Goal: Task Accomplishment & Management: Manage account settings

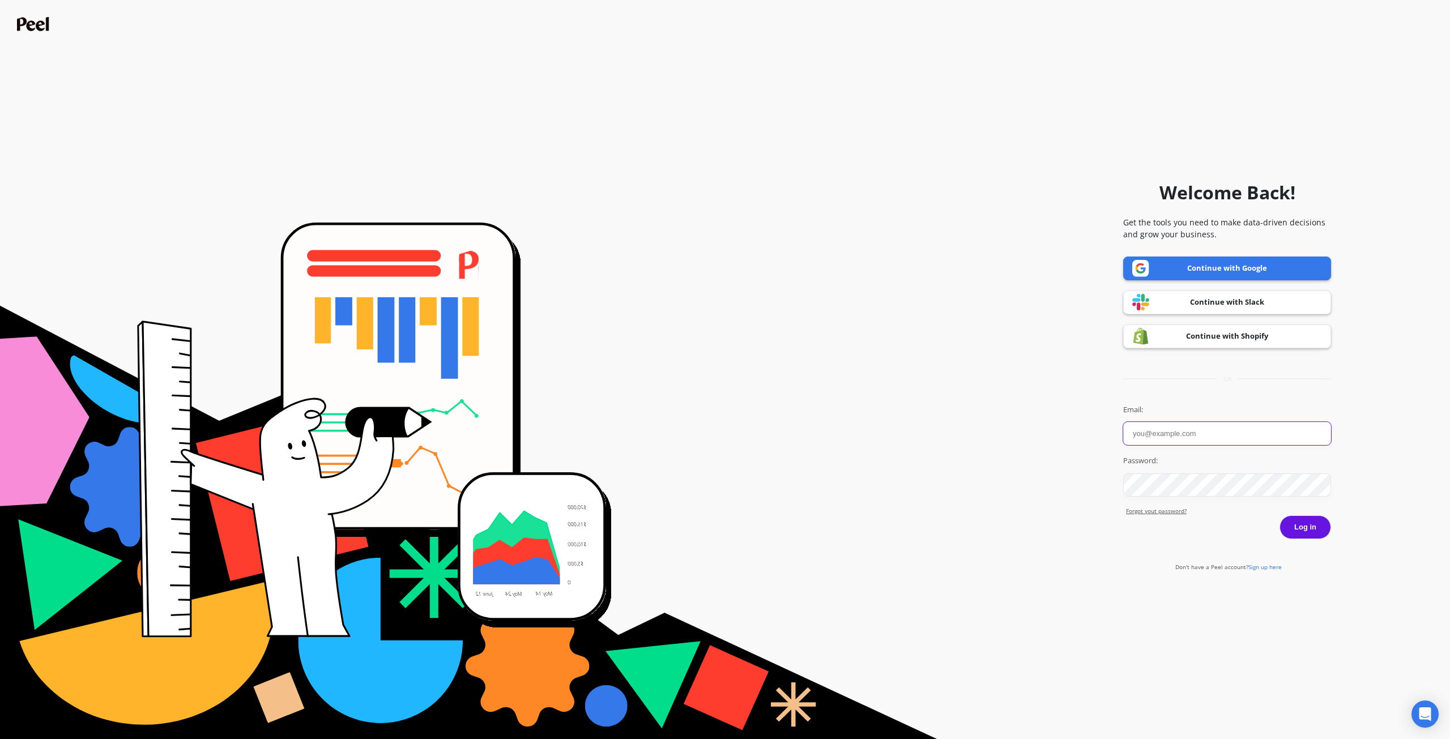
paste input "[EMAIL_ADDRESS][DOMAIN_NAME]"
type input "[EMAIL_ADDRESS][DOMAIN_NAME]"
click at [1208, 471] on div "Password:" at bounding box center [1228, 476] width 208 height 41
click at [1311, 533] on button "Log in" at bounding box center [1306, 528] width 52 height 24
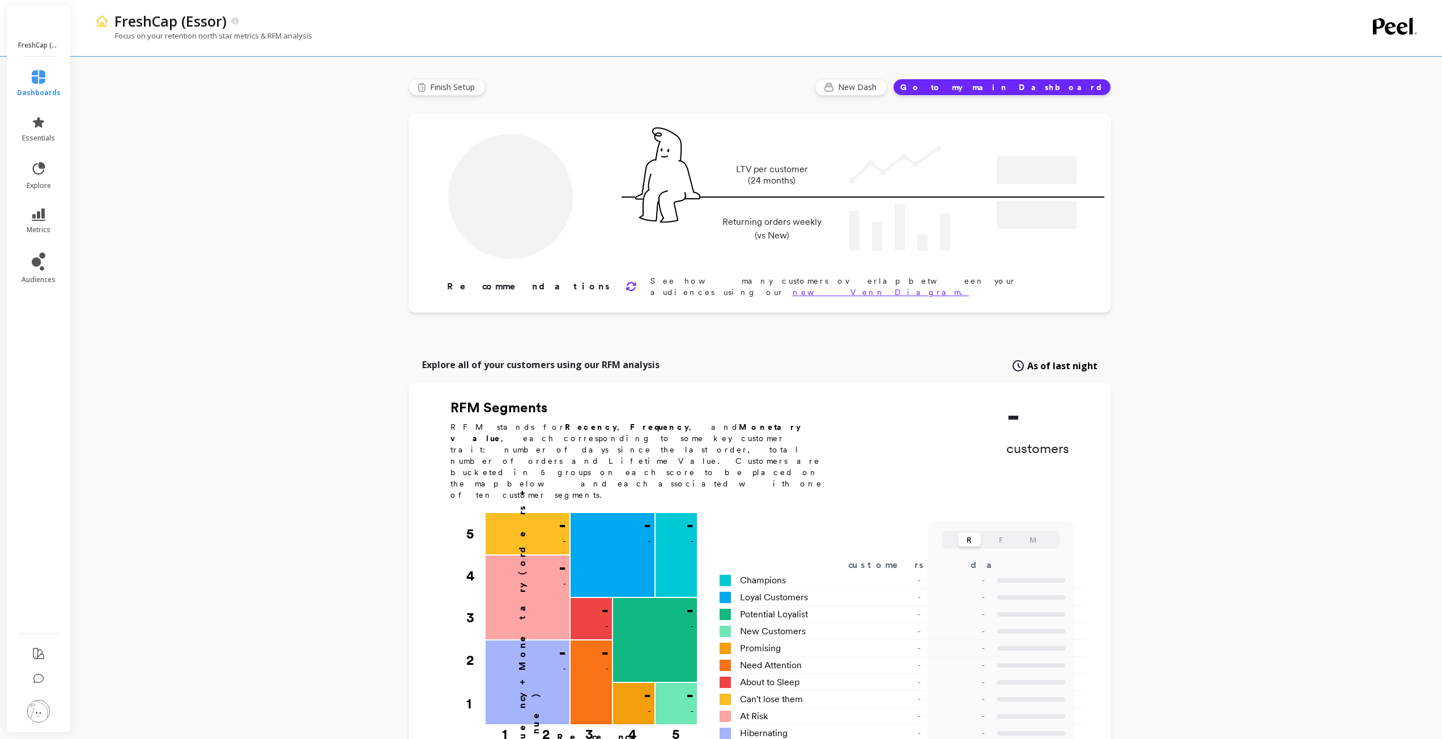
type input "Champions"
type input "16936"
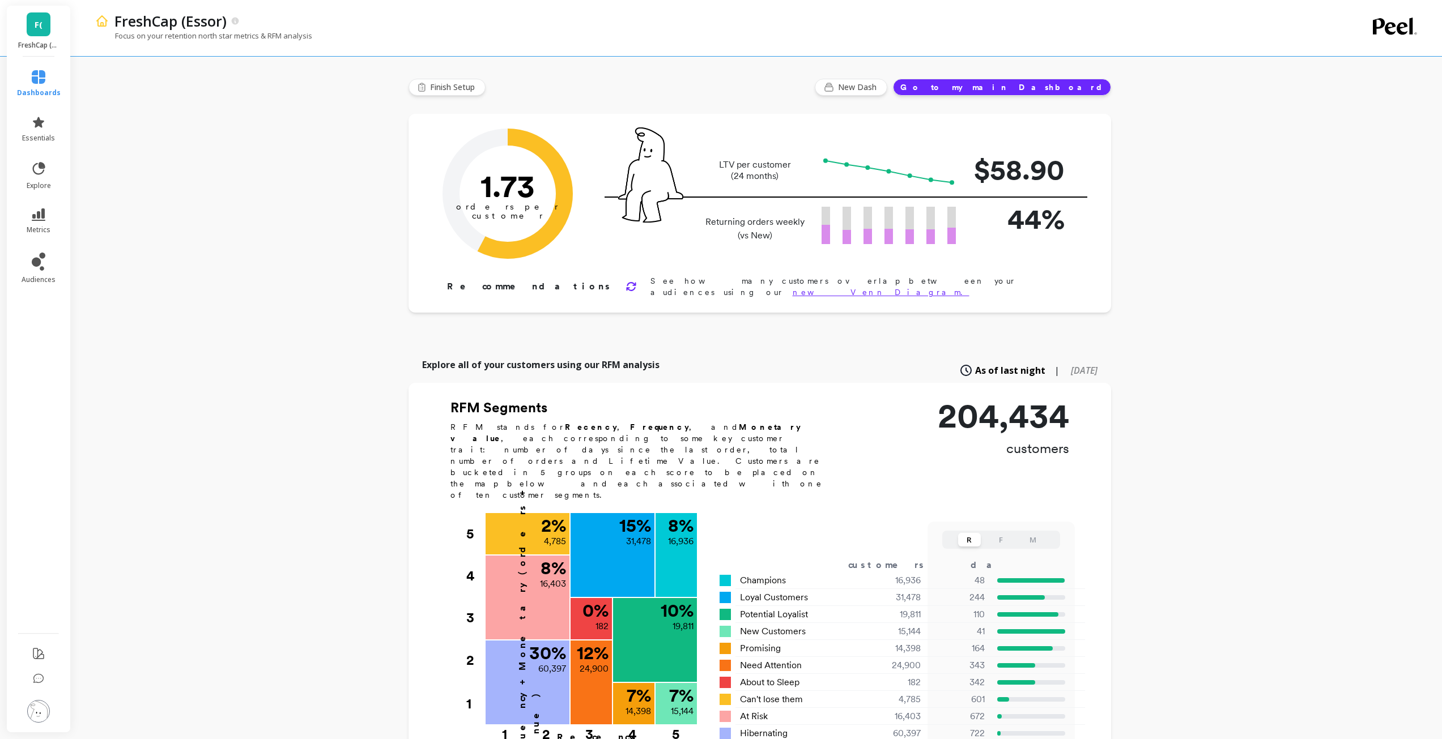
click at [31, 714] on img at bounding box center [38, 711] width 23 height 23
click at [53, 35] on div "F( FreshCap (Essor)" at bounding box center [38, 31] width 63 height 51
click at [50, 31] on div "F( FreshCap (Essor)" at bounding box center [38, 31] width 63 height 51
click at [46, 31] on link "F(" at bounding box center [39, 24] width 24 height 24
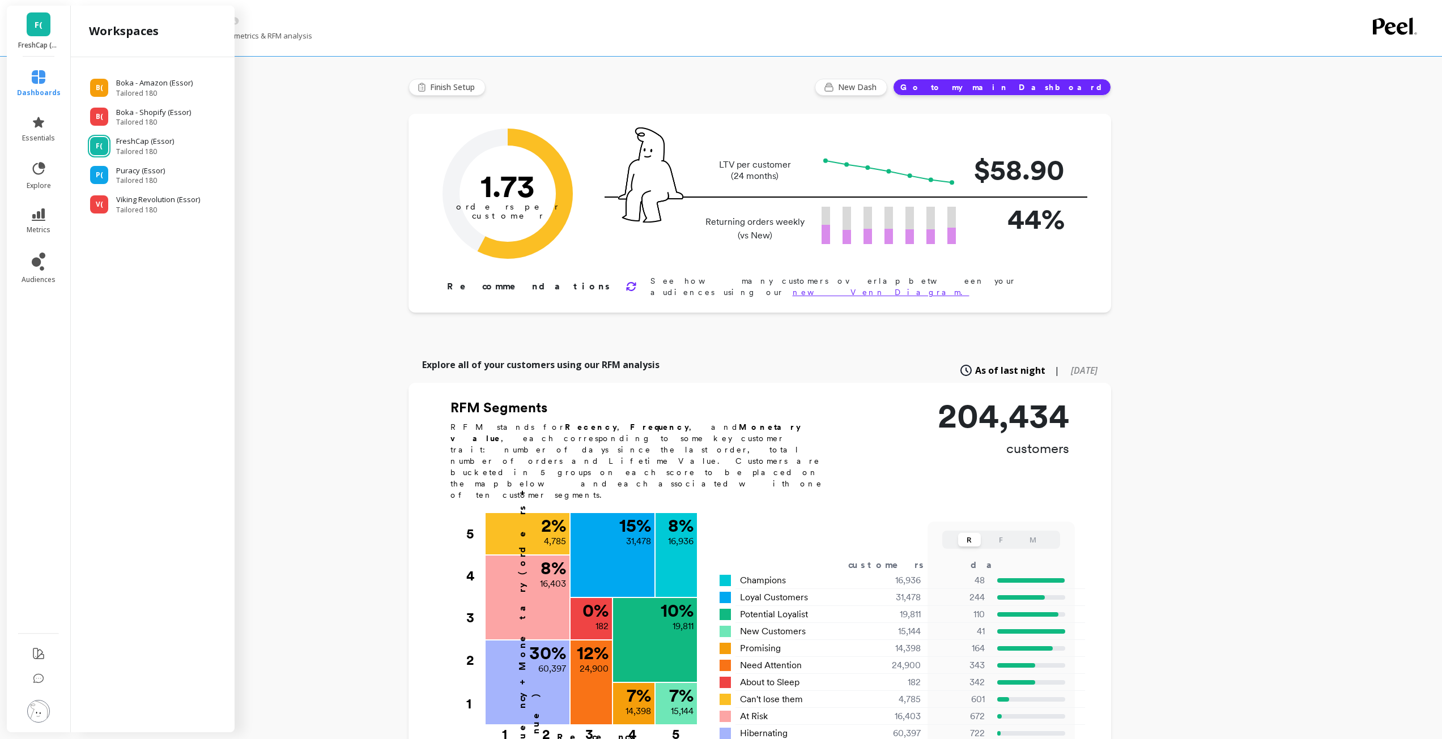
click at [1385, 33] on icon at bounding box center [1395, 27] width 44 height 18
click at [31, 708] on img at bounding box center [38, 711] width 23 height 23
click at [154, 79] on p "Account and Billing" at bounding box center [159, 78] width 104 height 11
click at [144, 152] on p "Manage Users" at bounding box center [127, 151] width 46 height 9
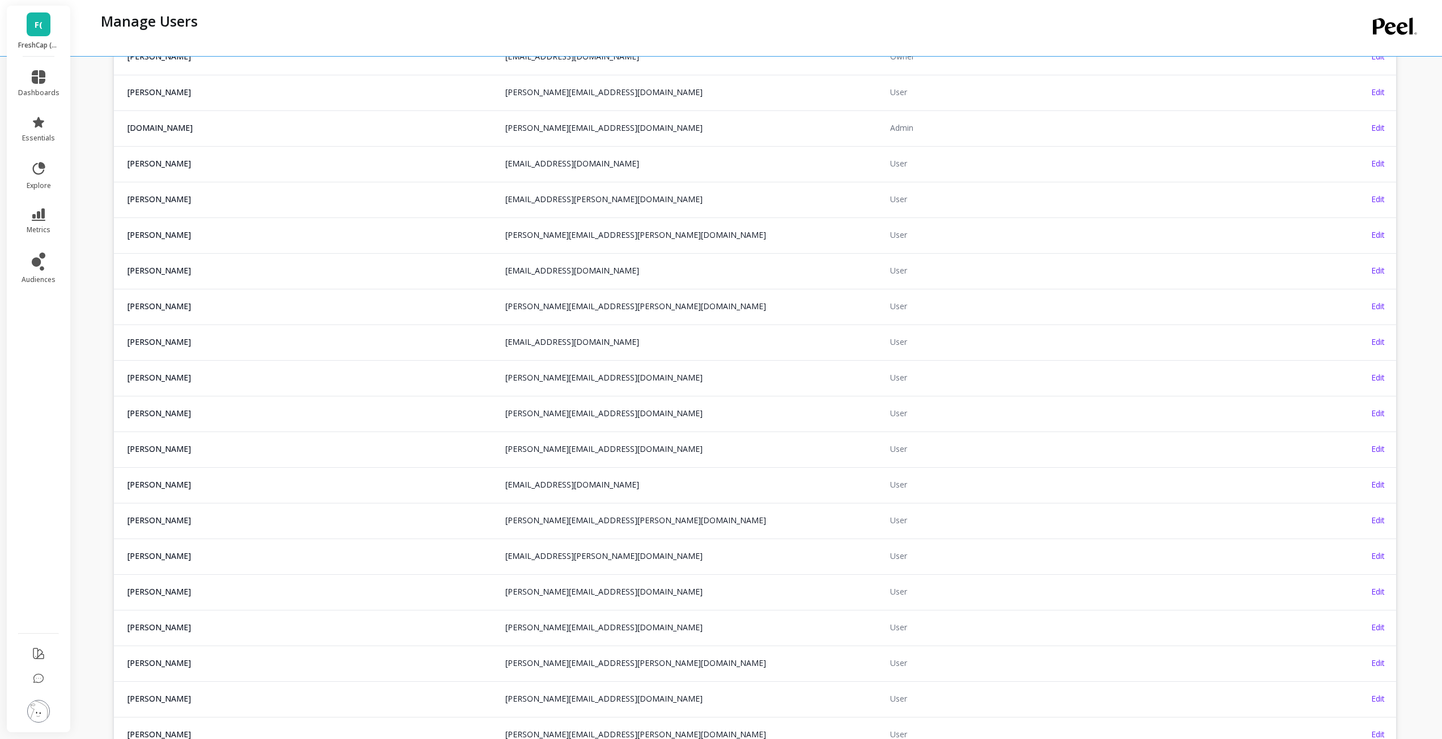
scroll to position [1193, 0]
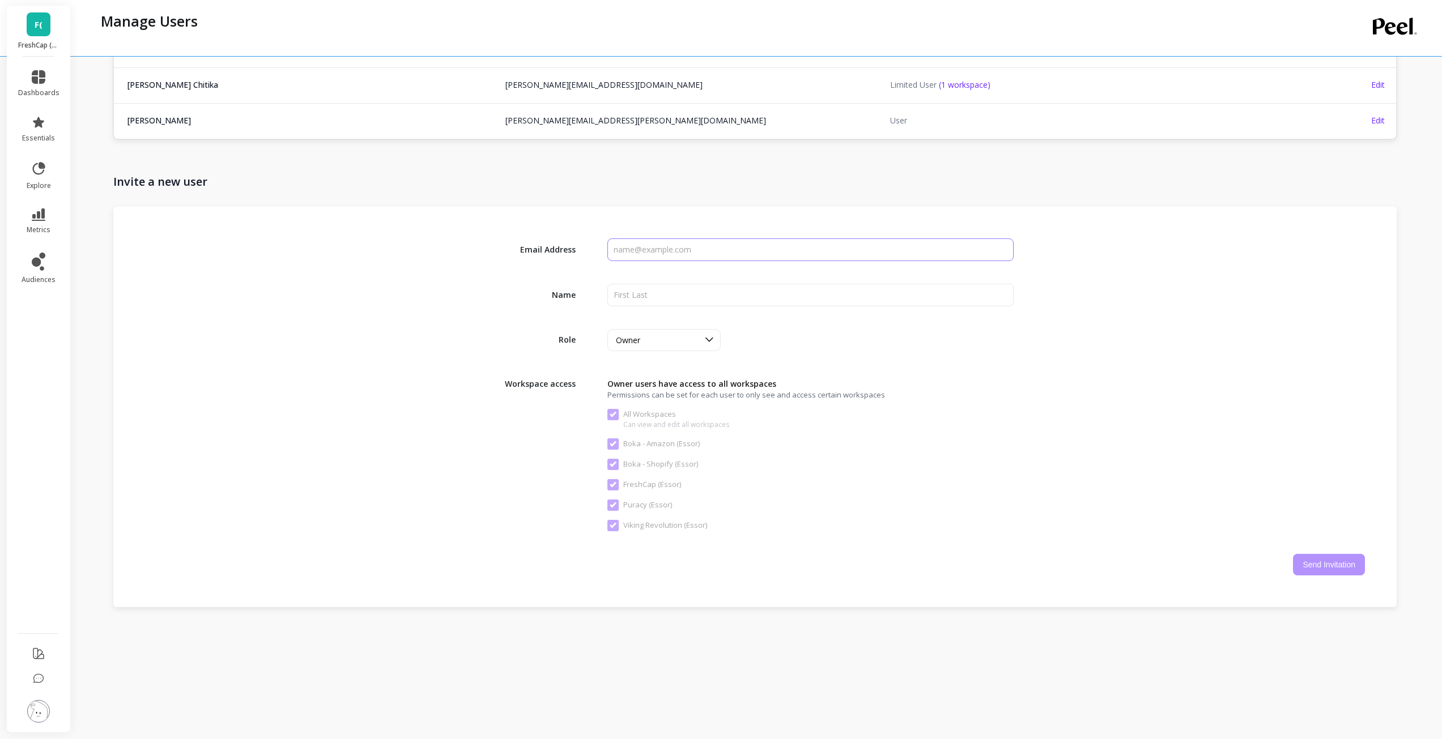
click at [709, 258] on input "input" at bounding box center [810, 250] width 407 height 23
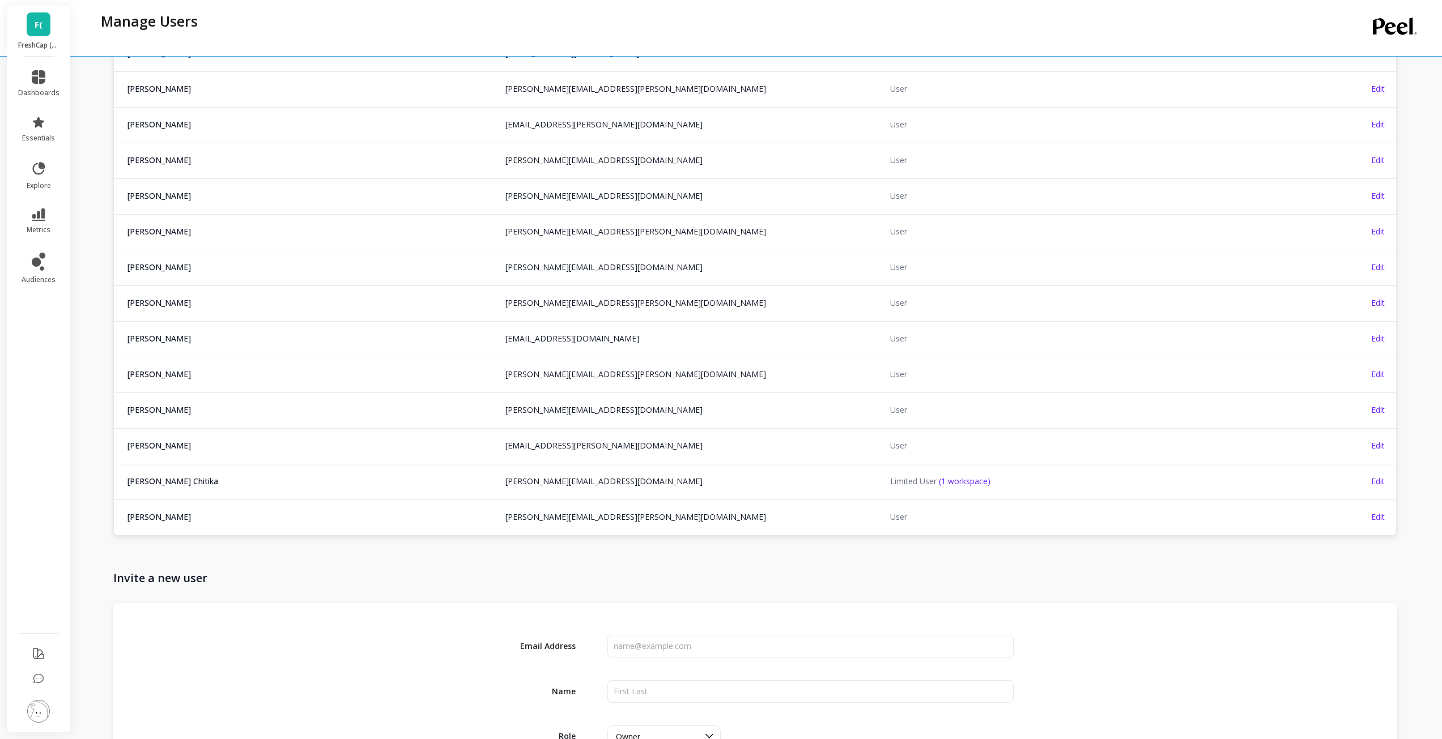
scroll to position [15, 0]
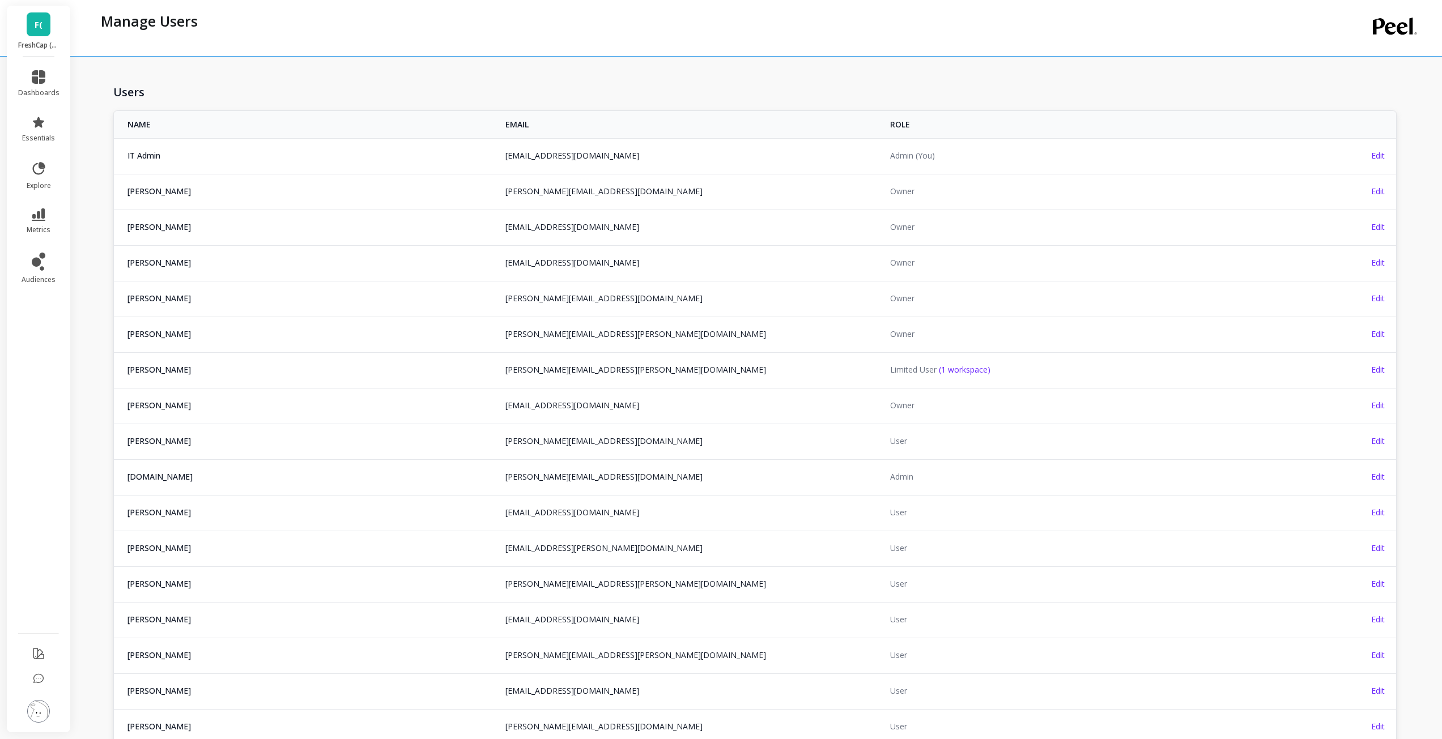
click at [969, 369] on span "(1 workspace)" at bounding box center [965, 369] width 52 height 11
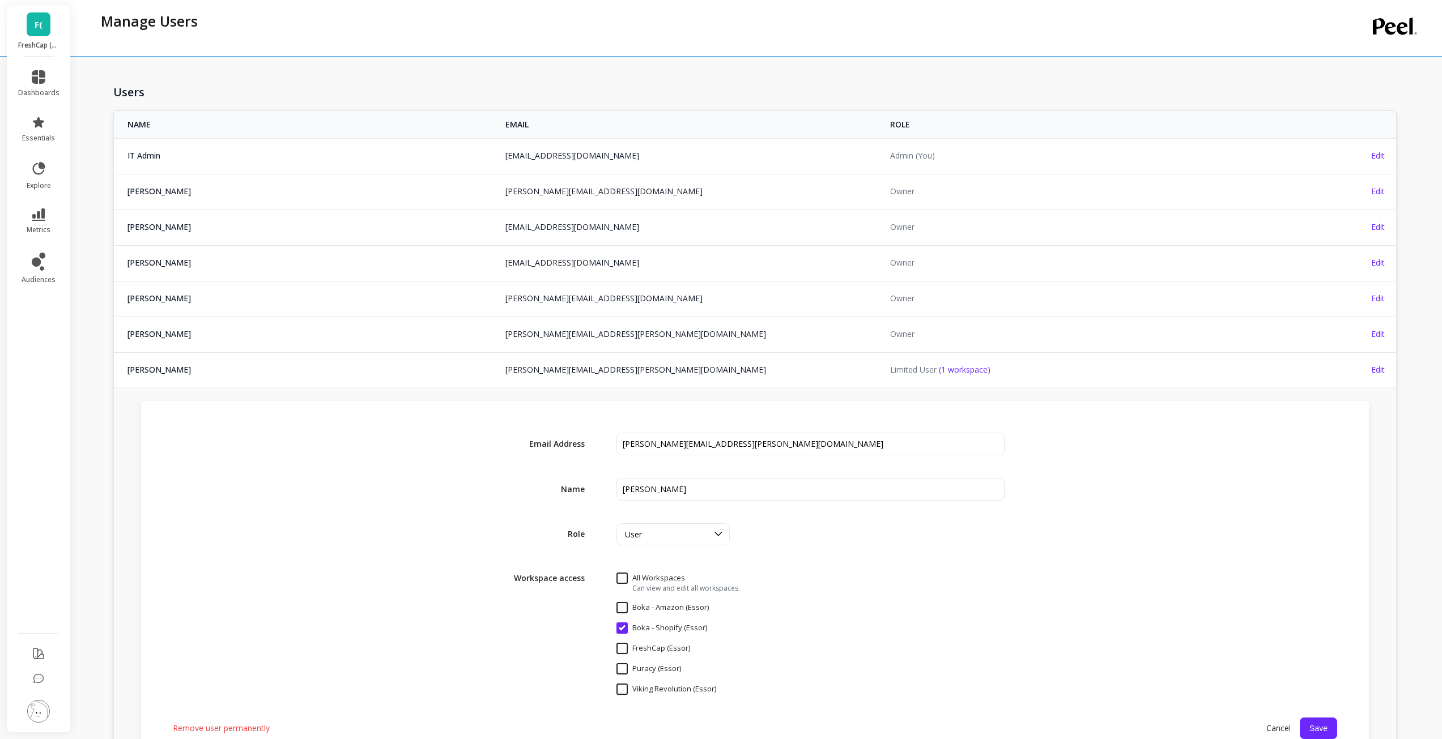
click at [618, 671] on \(Essor\) "Puracy (Essor)" at bounding box center [648, 668] width 65 height 11
checkbox \(Essor\) "true"
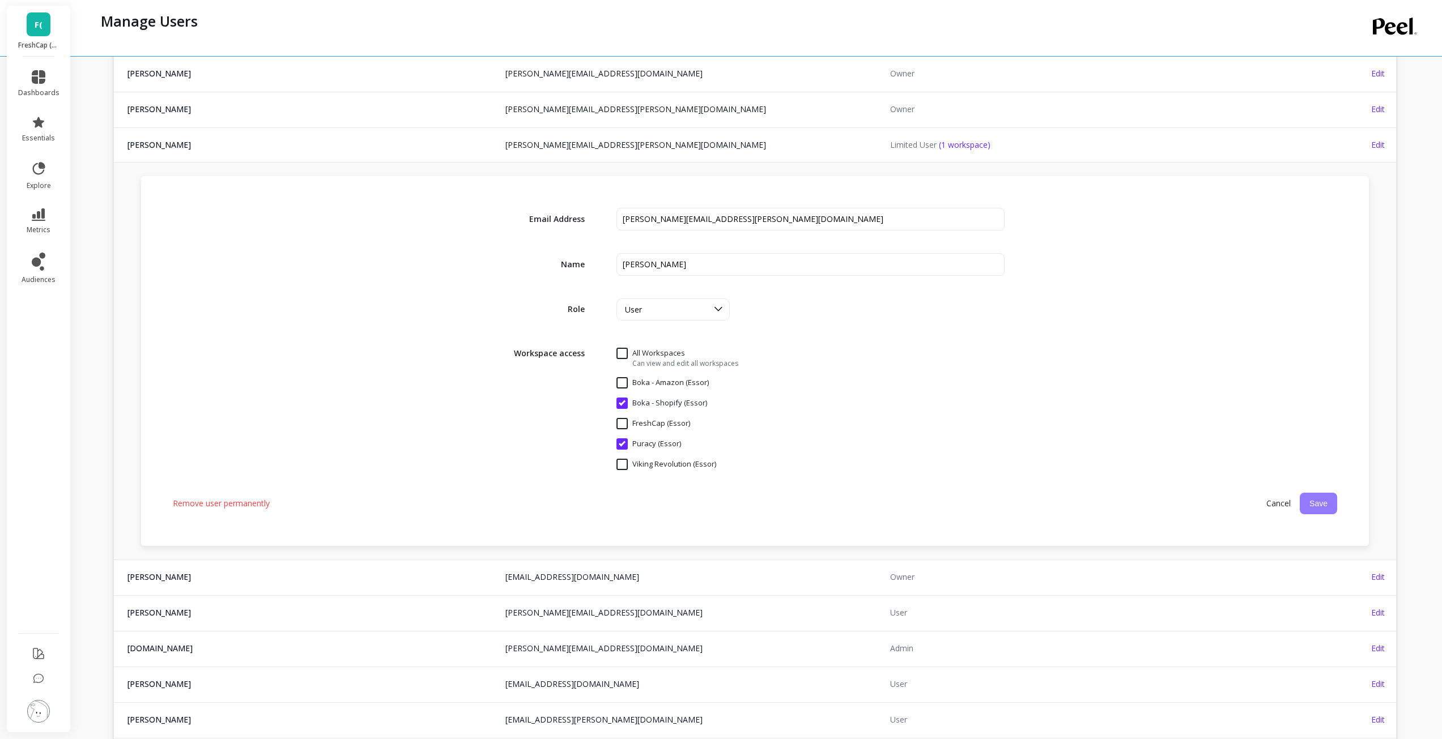
scroll to position [241, 0]
click at [1313, 507] on button "Save" at bounding box center [1318, 503] width 37 height 22
click at [1317, 503] on button "Save" at bounding box center [1318, 503] width 37 height 22
click at [1291, 506] on span "Cancel" at bounding box center [1278, 502] width 42 height 20
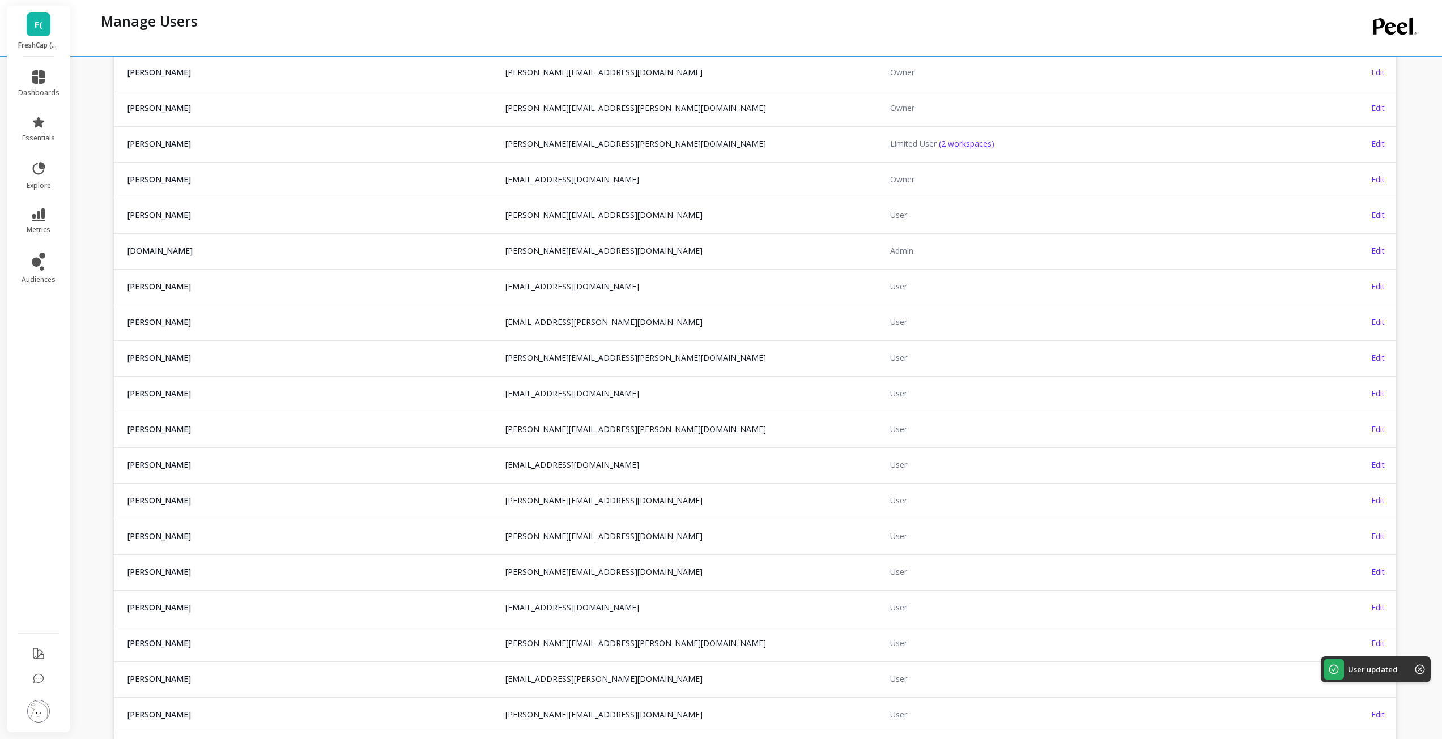
drag, startPoint x: 1377, startPoint y: 135, endPoint x: 1376, endPoint y: 142, distance: 7.5
click at [1377, 135] on td "Edit" at bounding box center [1332, 143] width 128 height 35
